Goal: Task Accomplishment & Management: Use online tool/utility

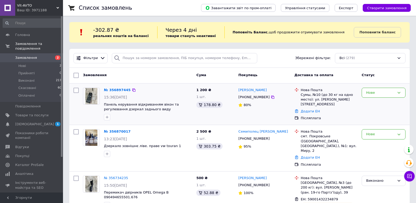
click at [97, 97] on img at bounding box center [91, 96] width 12 height 16
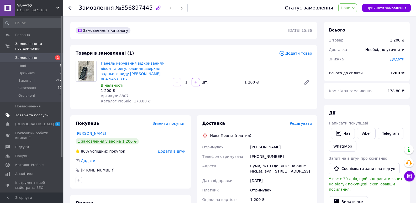
click at [43, 113] on span "Товари та послуги" at bounding box center [31, 115] width 33 height 5
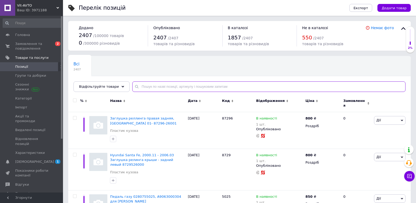
click at [140, 87] on input "text" at bounding box center [268, 86] width 273 height 11
type input "107"
